Goal: Information Seeking & Learning: Learn about a topic

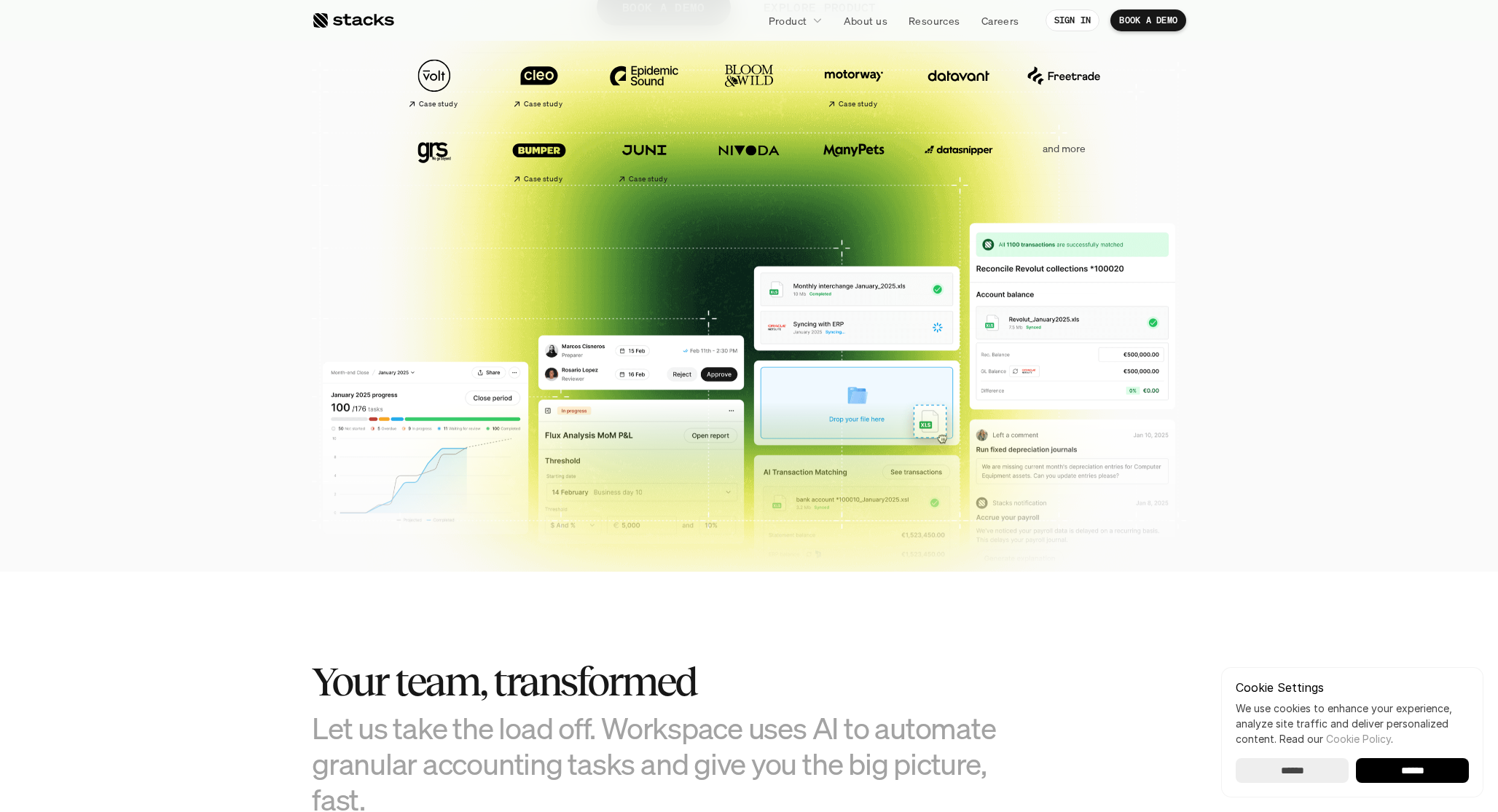
scroll to position [366, 0]
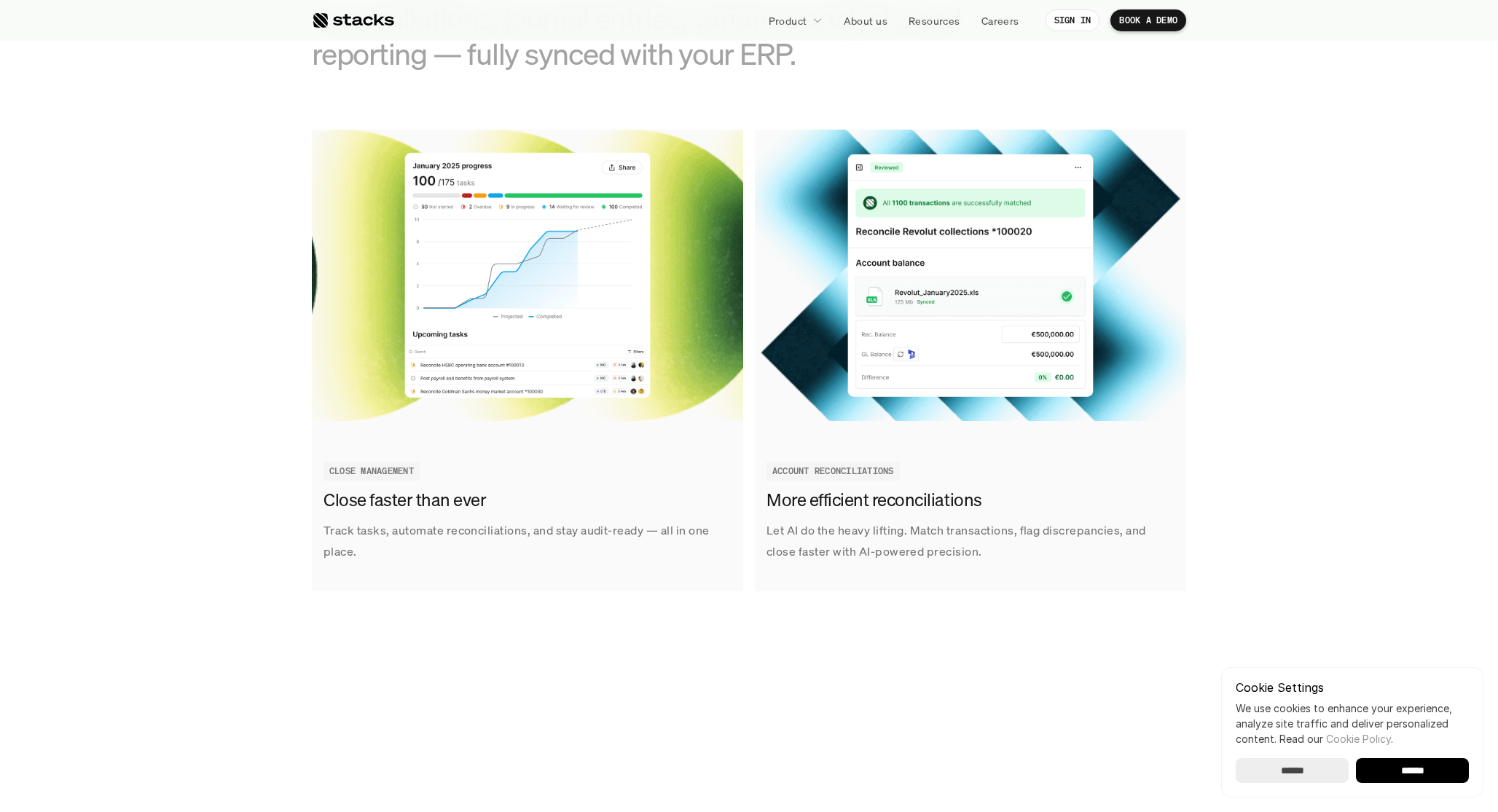
scroll to position [1679, 0]
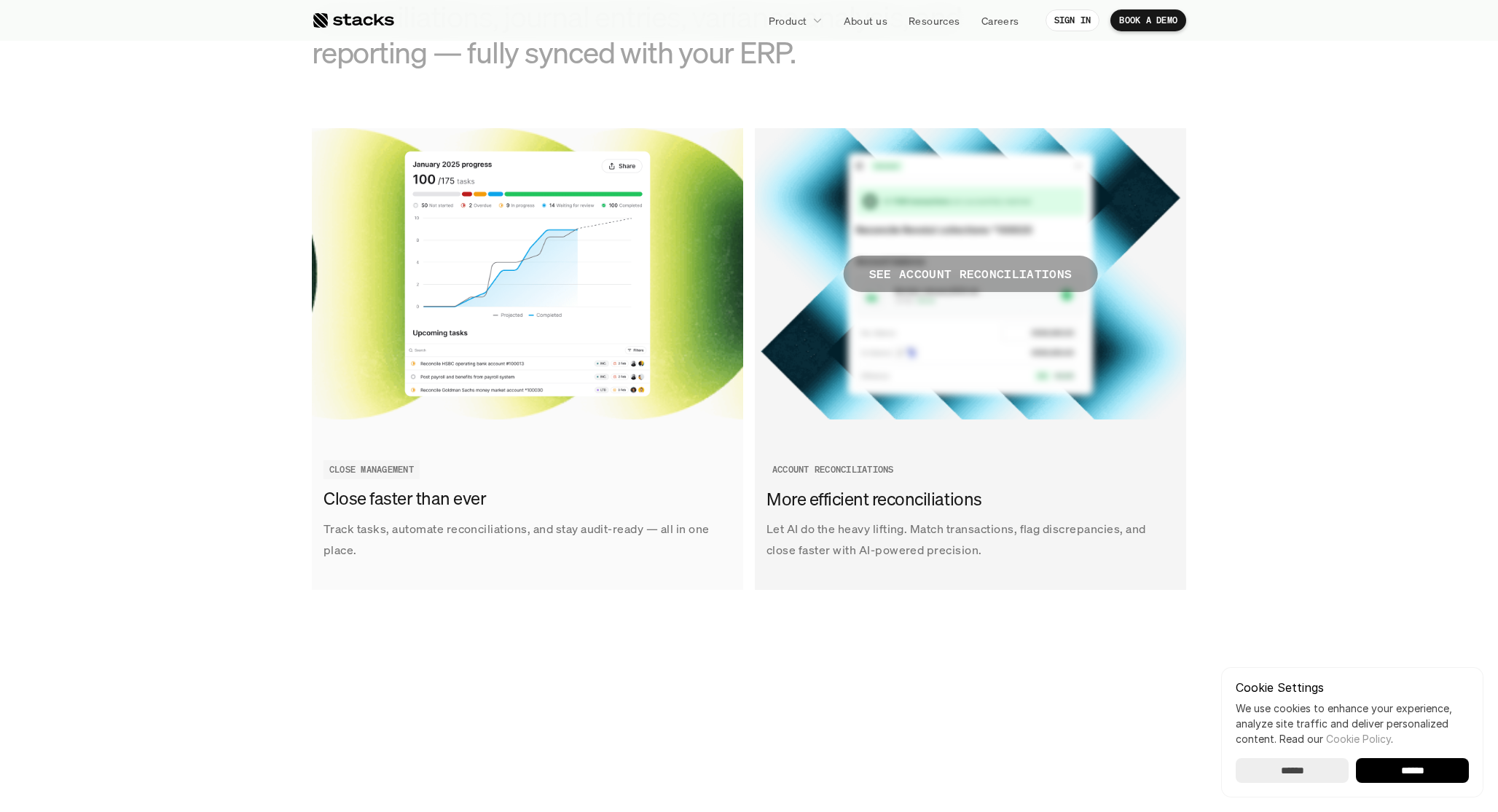
click at [1002, 276] on p "SEE ACCOUNT RECONCILIATIONS" at bounding box center [971, 274] width 203 height 21
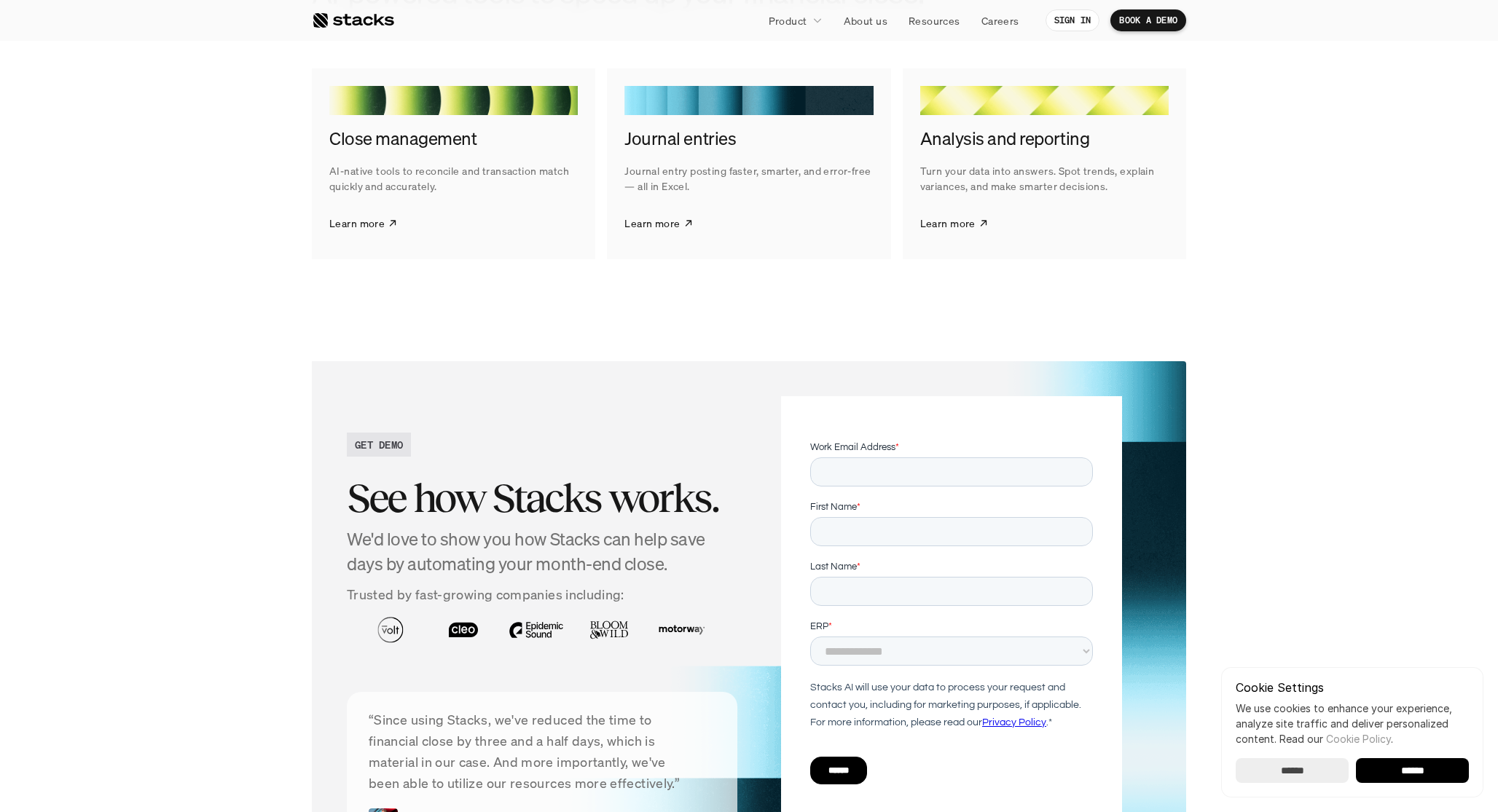
scroll to position [2759, 0]
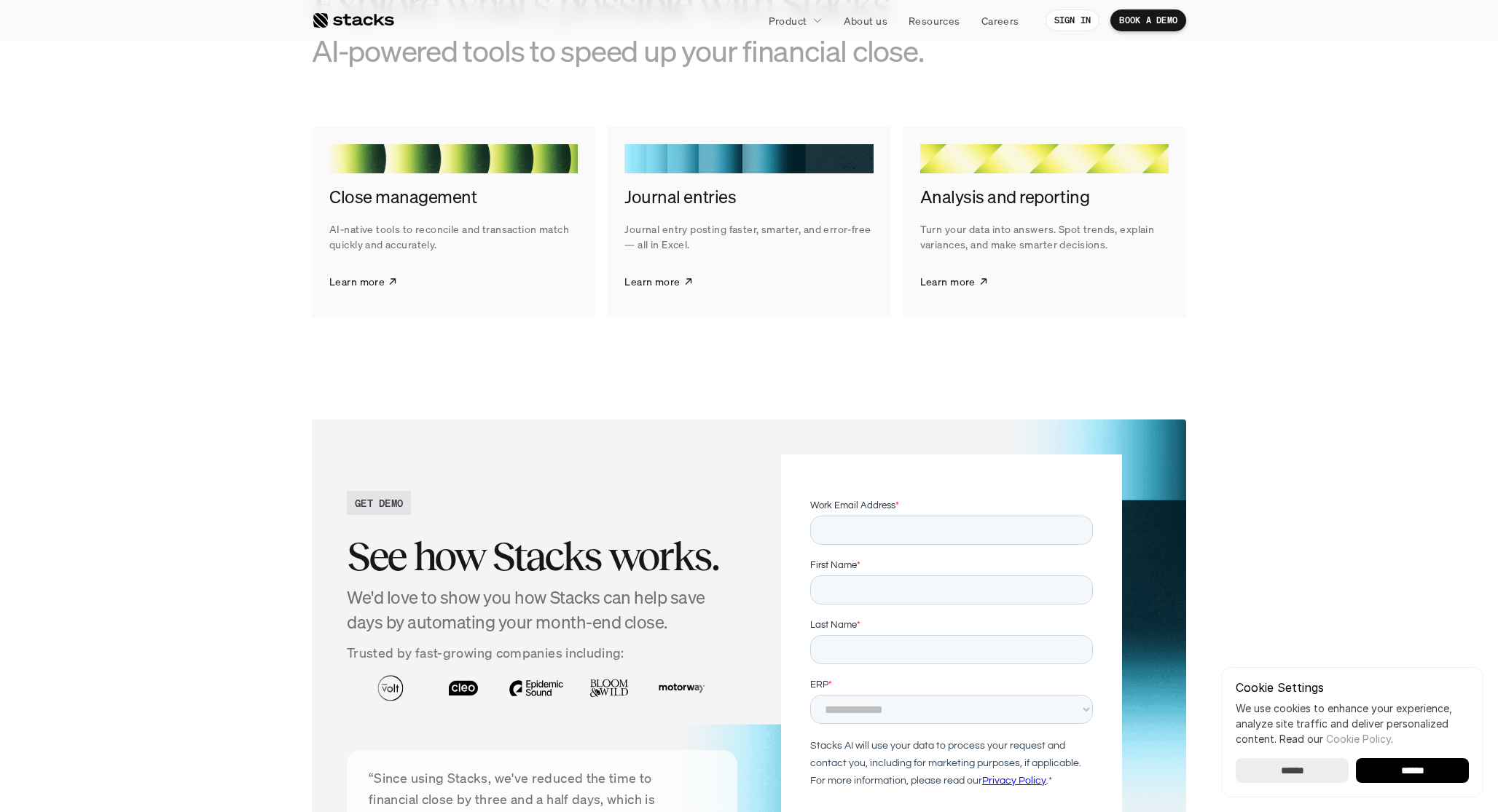
click at [469, 173] on div at bounding box center [453, 159] width 248 height 29
click at [466, 154] on div at bounding box center [453, 159] width 248 height 29
click at [371, 278] on p "Learn more" at bounding box center [357, 281] width 56 height 15
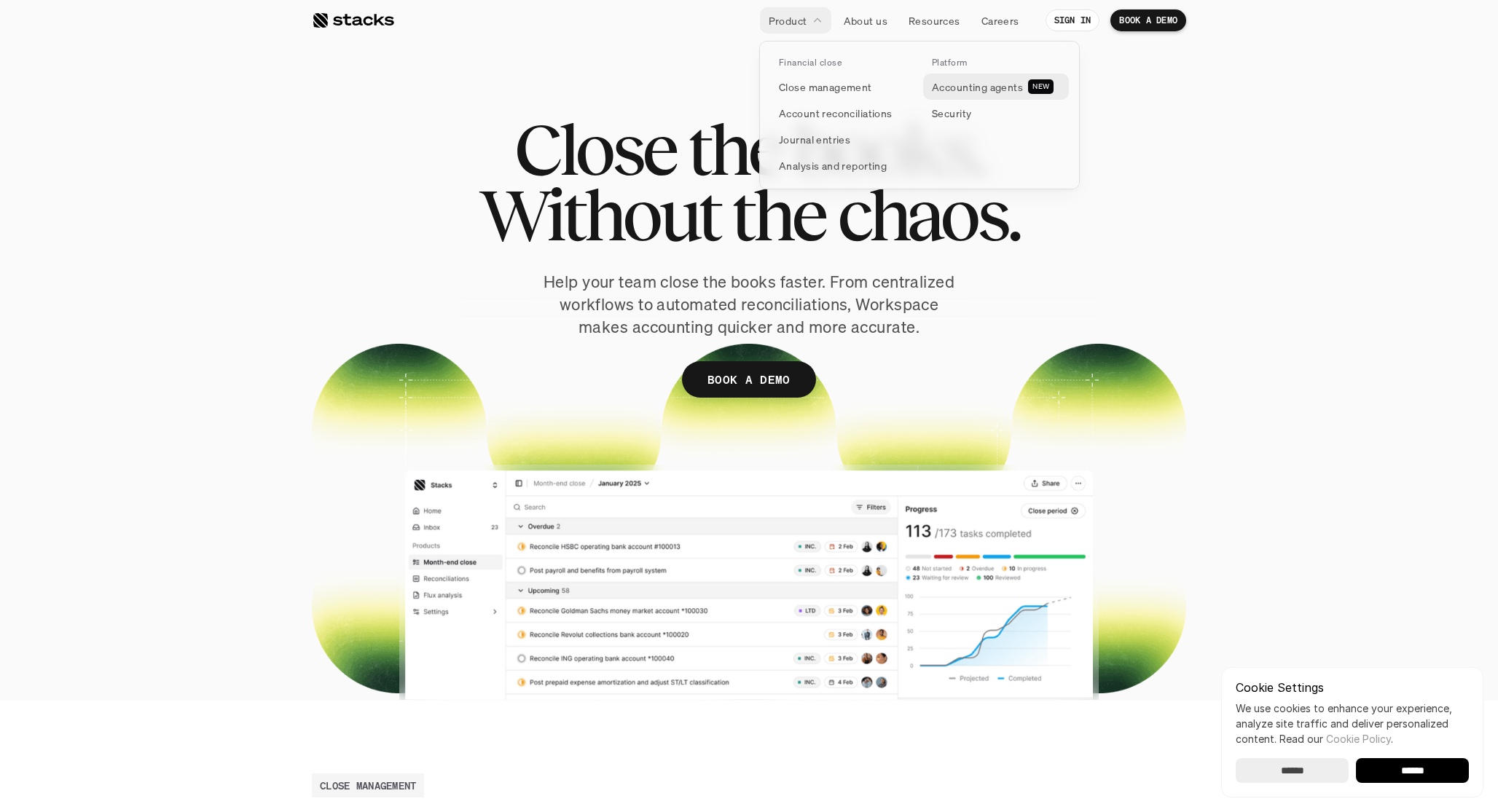
click at [954, 90] on p "Accounting agents" at bounding box center [977, 86] width 91 height 15
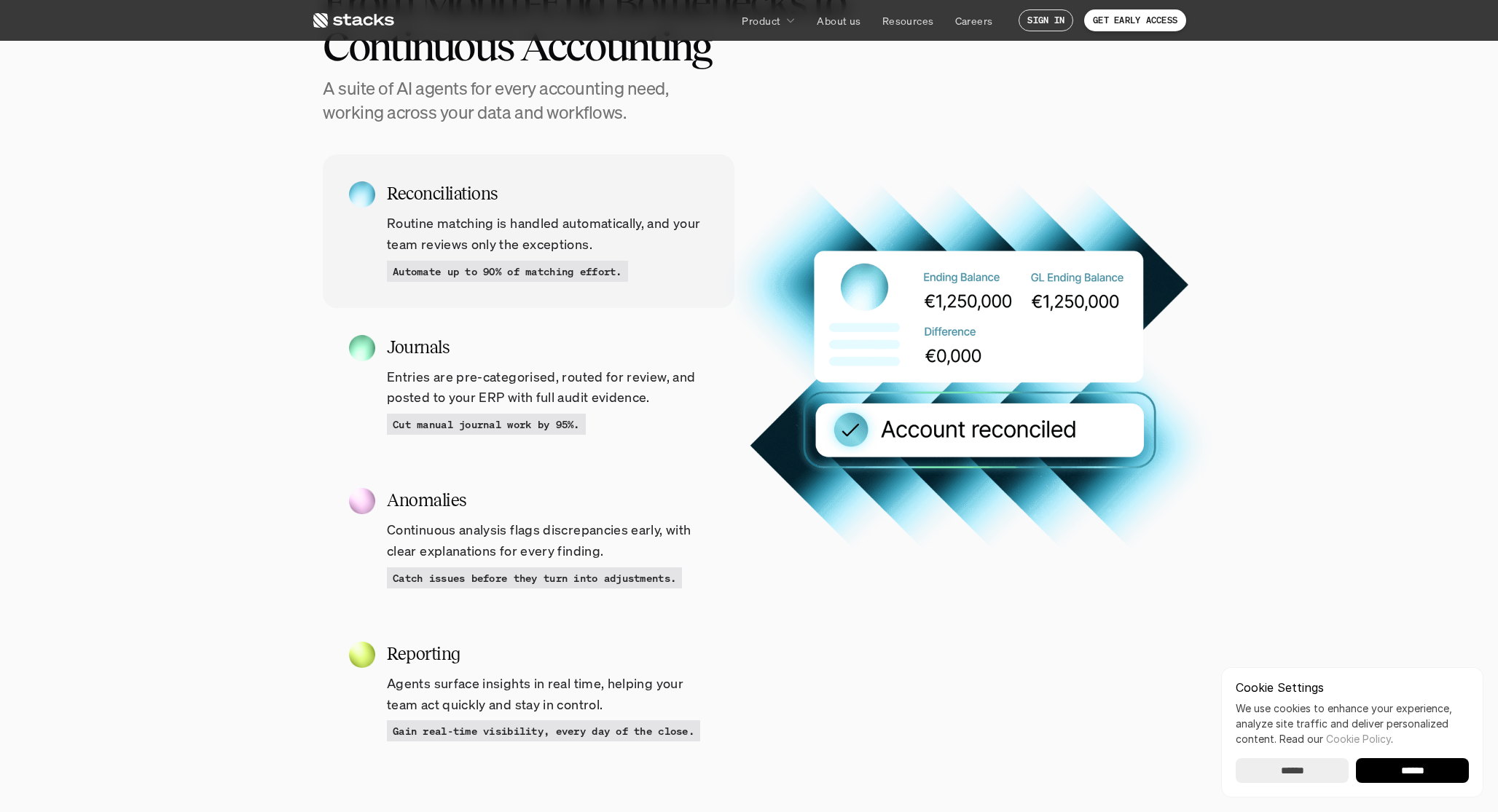
scroll to position [1438, 0]
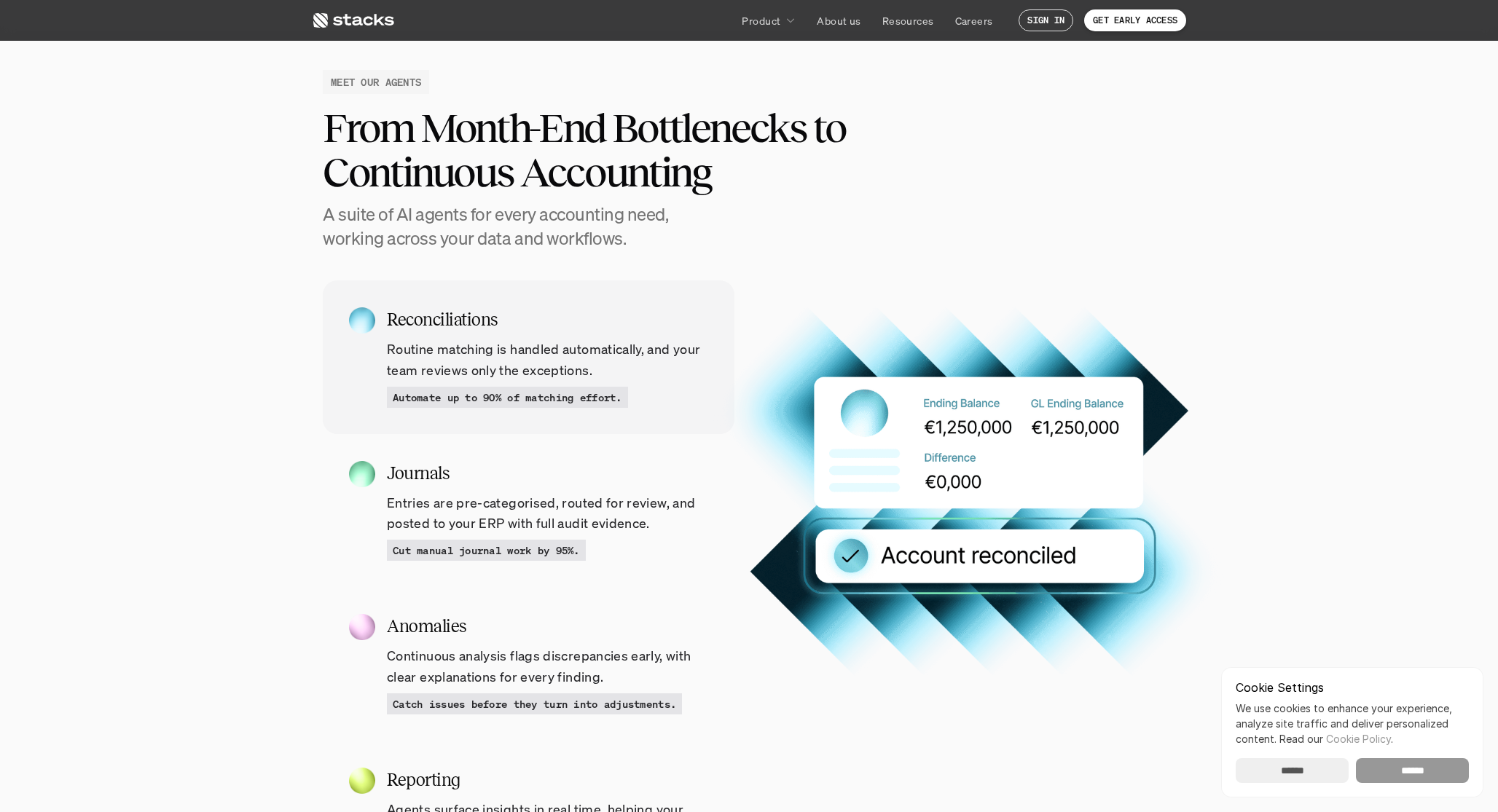
click at [1387, 772] on input "******" at bounding box center [1412, 771] width 113 height 25
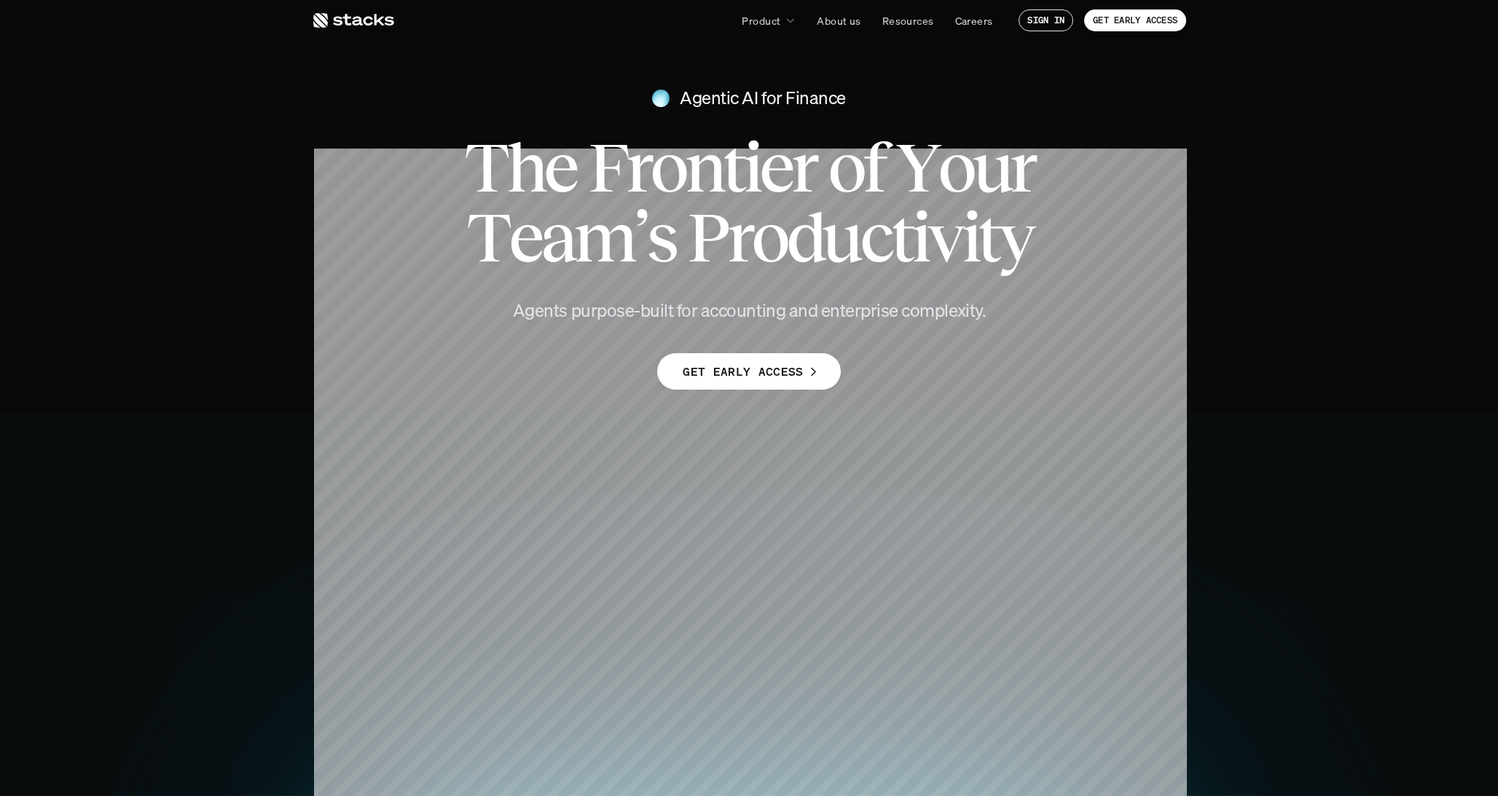
scroll to position [0, 0]
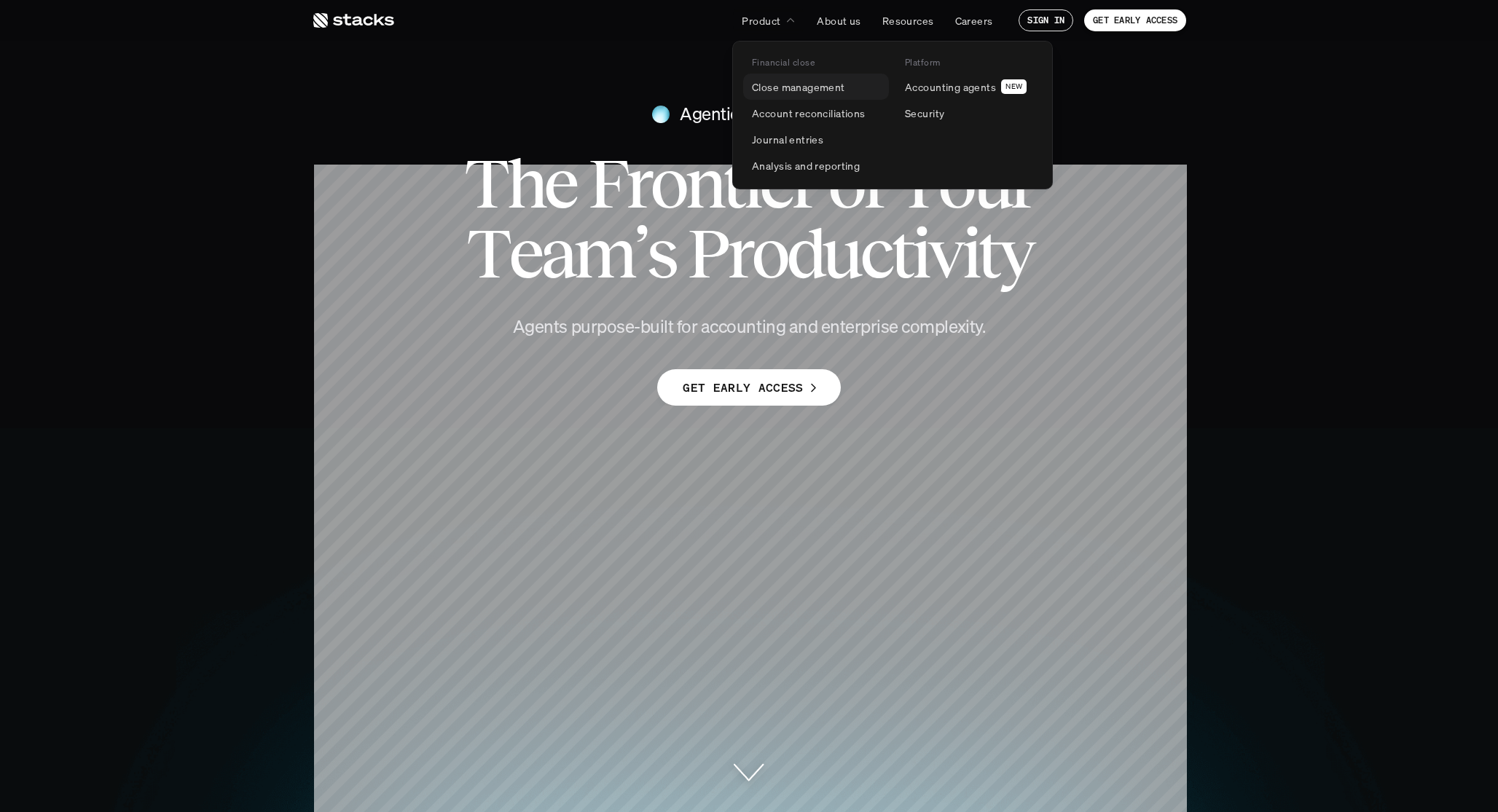
click at [808, 86] on p "Close management" at bounding box center [798, 86] width 93 height 15
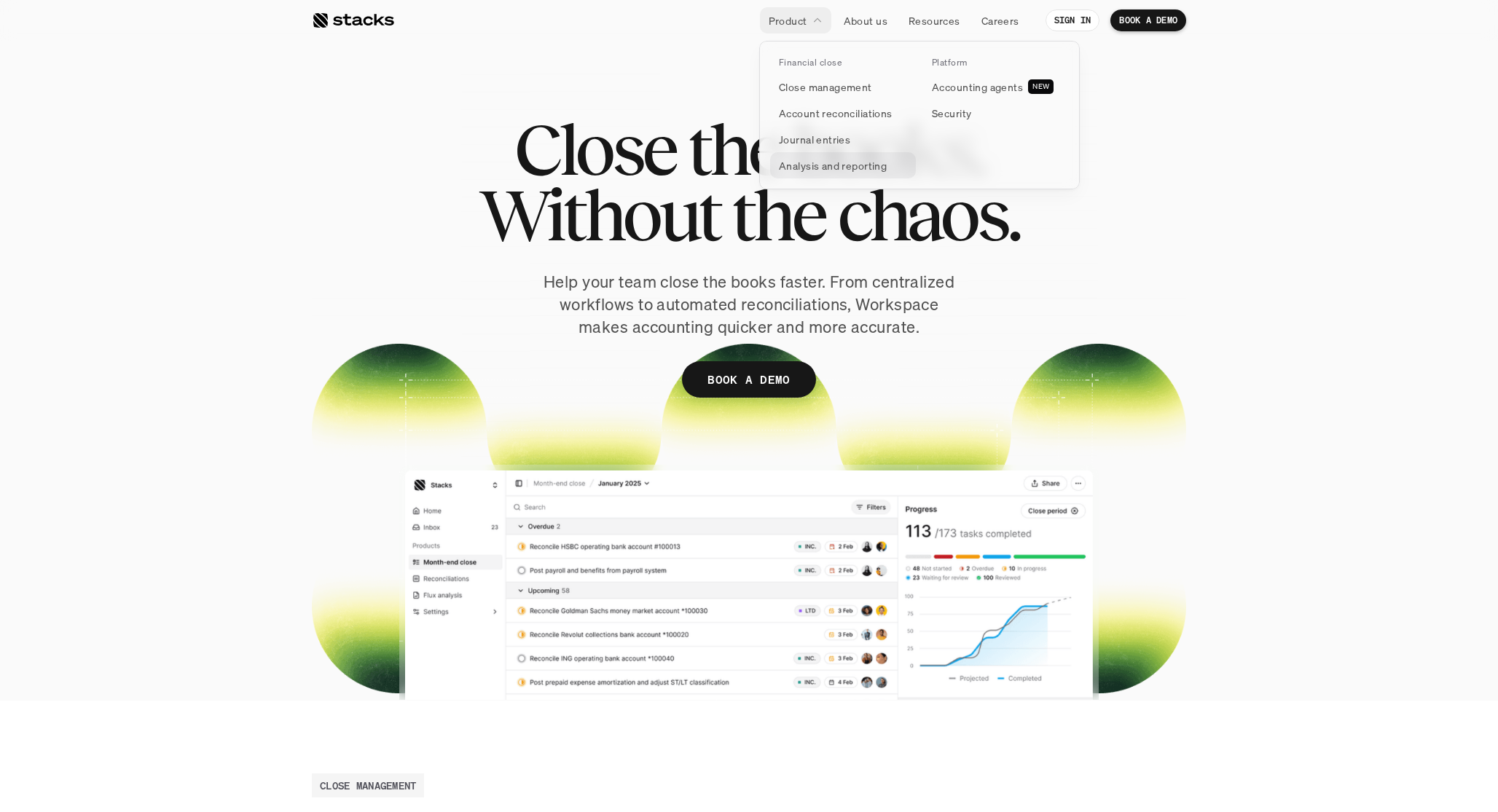
click at [815, 164] on p "Analysis and reporting" at bounding box center [833, 165] width 108 height 15
